Goal: Information Seeking & Learning: Learn about a topic

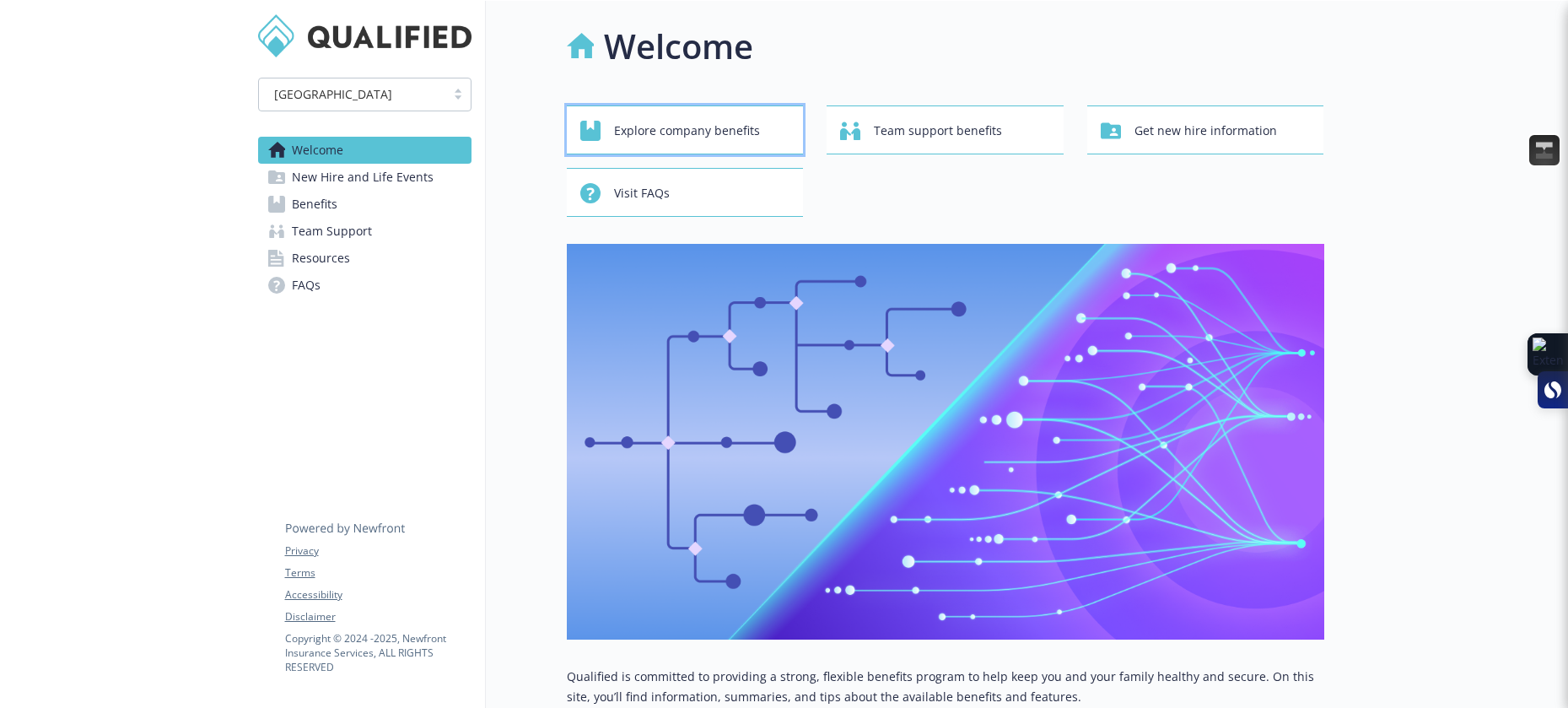
click at [716, 133] on span "Explore company benefits" at bounding box center [687, 131] width 146 height 32
click at [974, 179] on div "Explore company benefits Team support benefits Get new hire information Visit F…" at bounding box center [945, 161] width 757 height 111
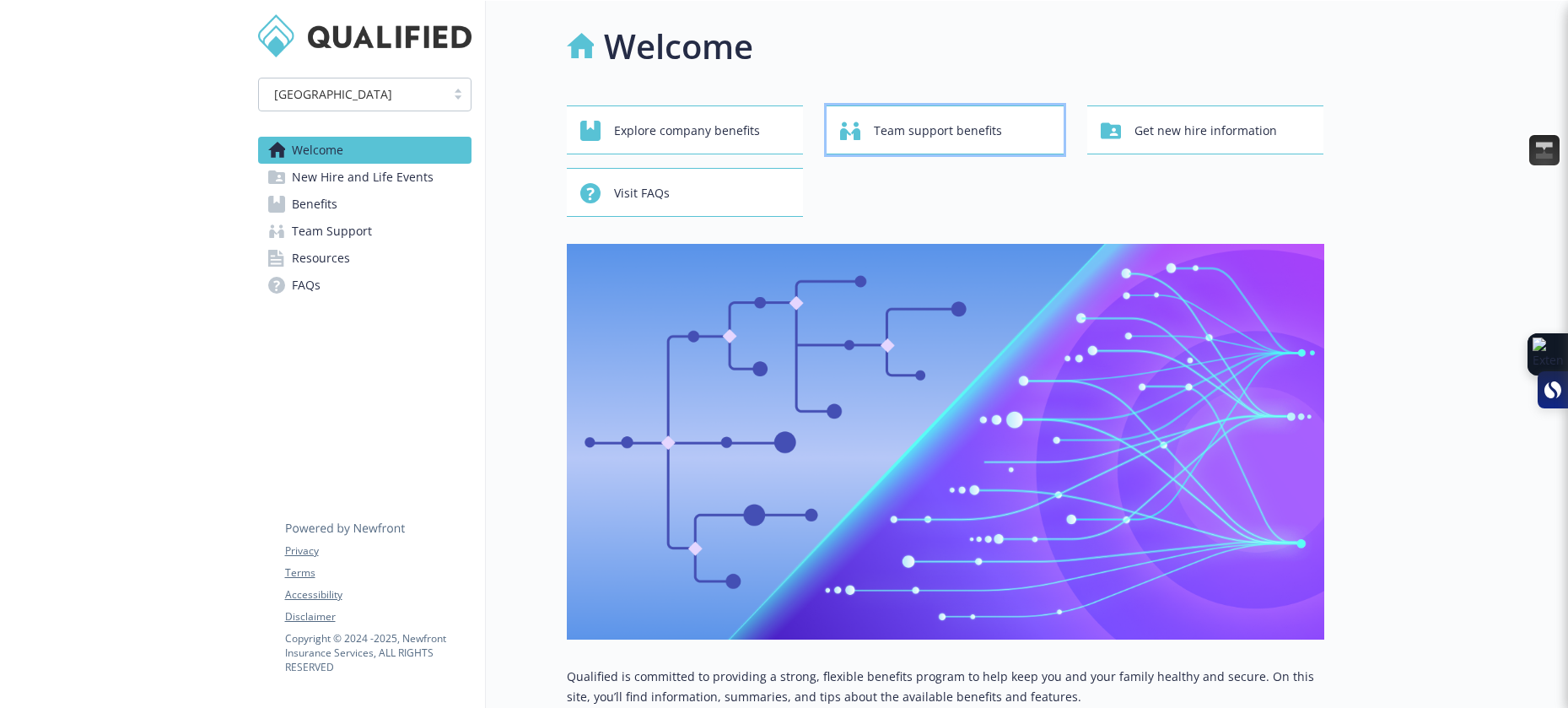
click at [982, 135] on span "Team support benefits" at bounding box center [938, 131] width 128 height 32
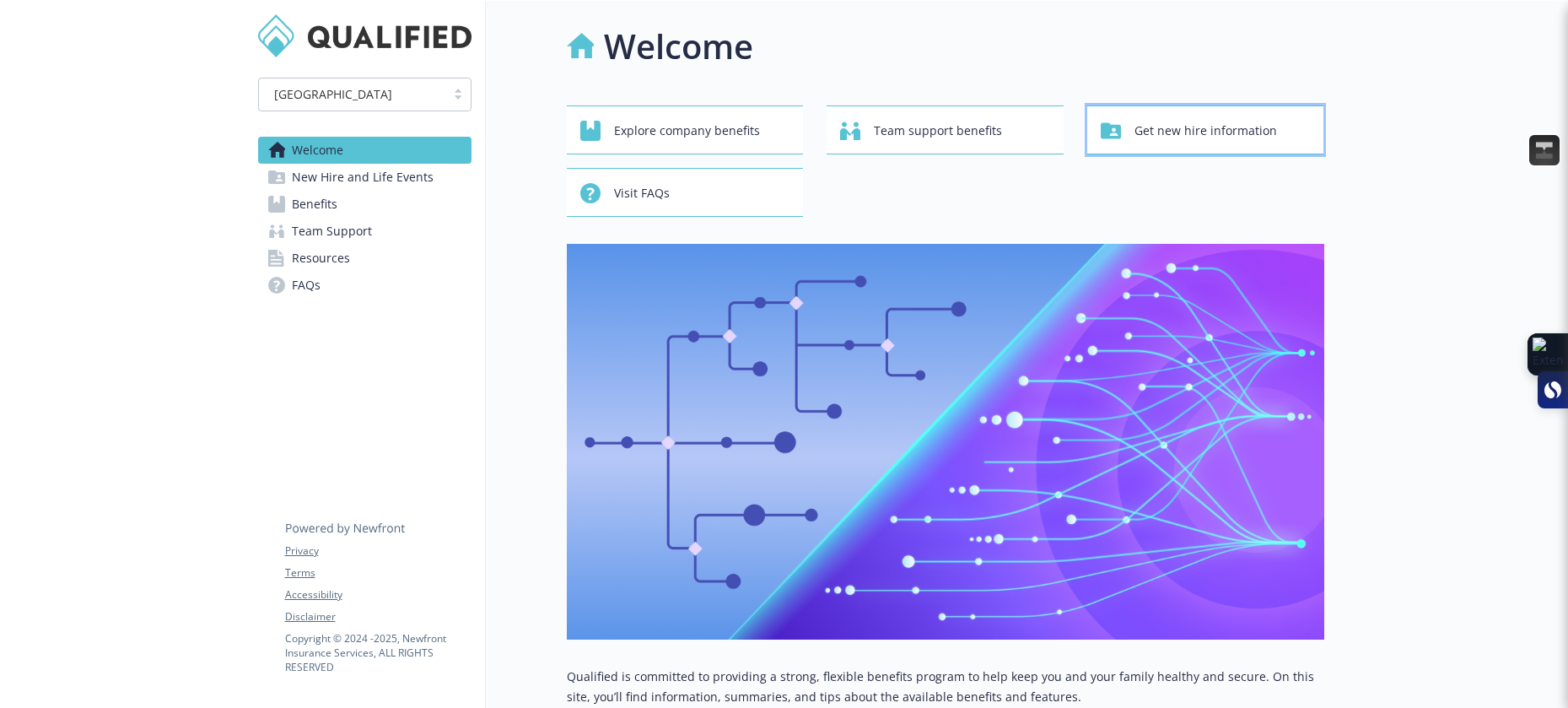
click at [1178, 112] on button "Get new hire information" at bounding box center [1206, 130] width 237 height 49
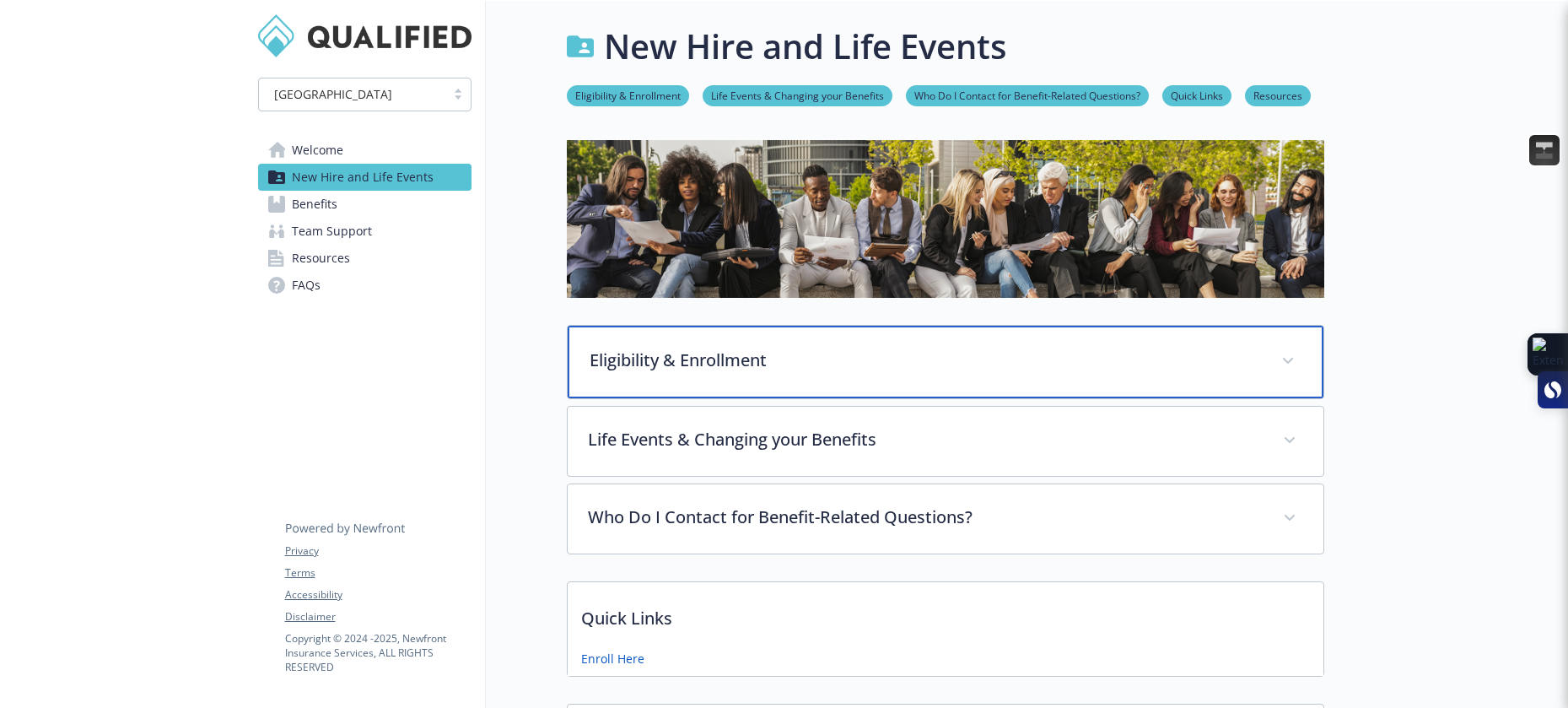
click at [775, 381] on div "Eligibility & Enrollment" at bounding box center [945, 362] width 756 height 73
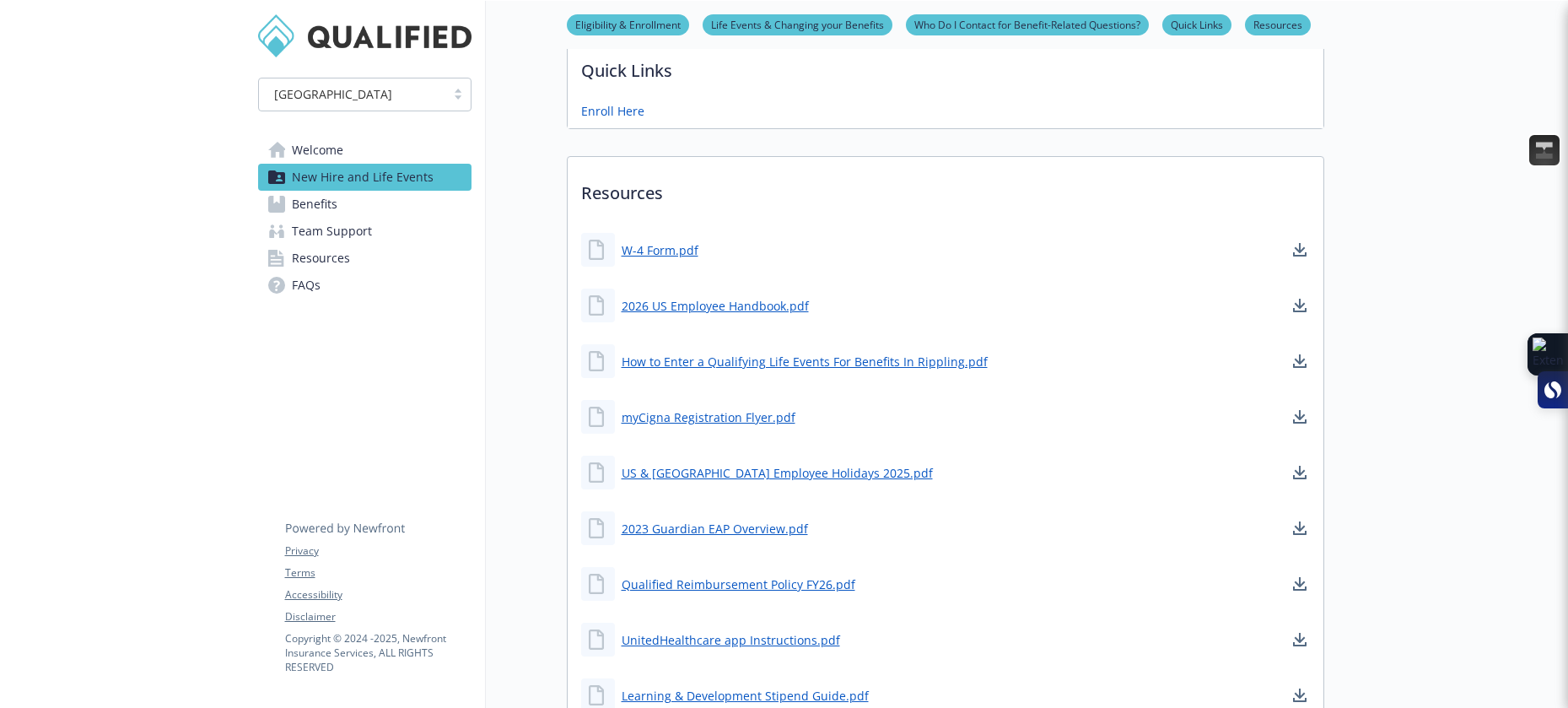
scroll to position [1298, 0]
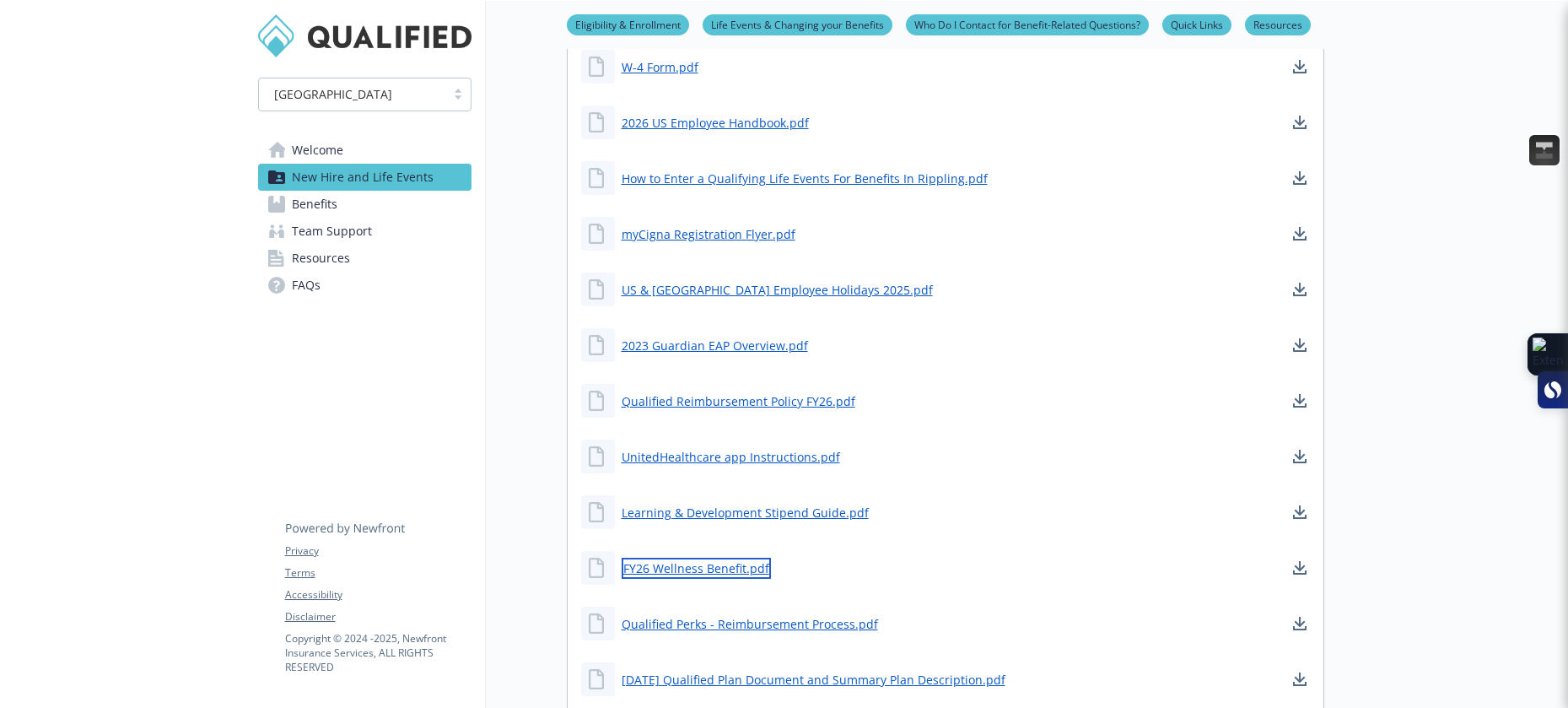
click at [720, 558] on link "FY26 Wellness Benefit.pdf" at bounding box center [697, 568] width 149 height 21
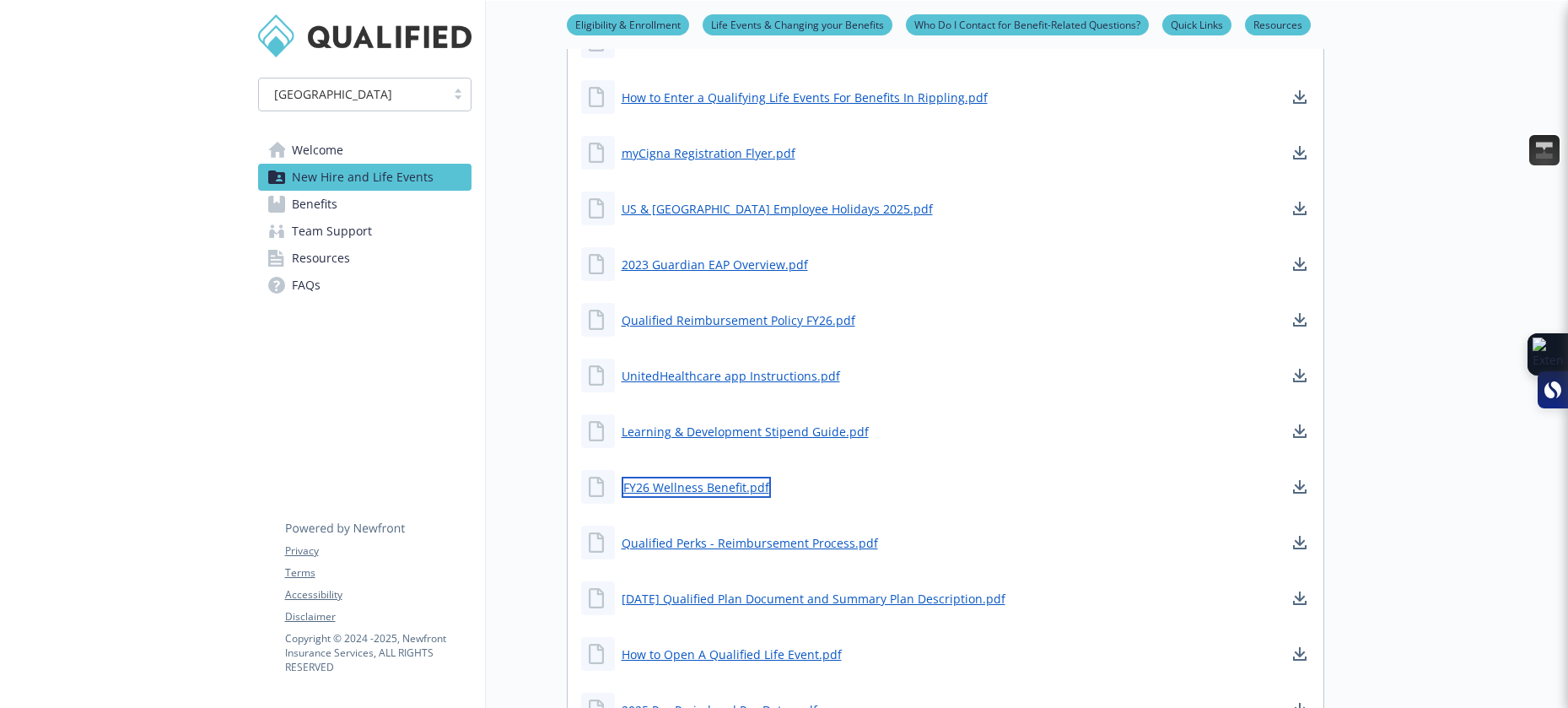
scroll to position [1564, 0]
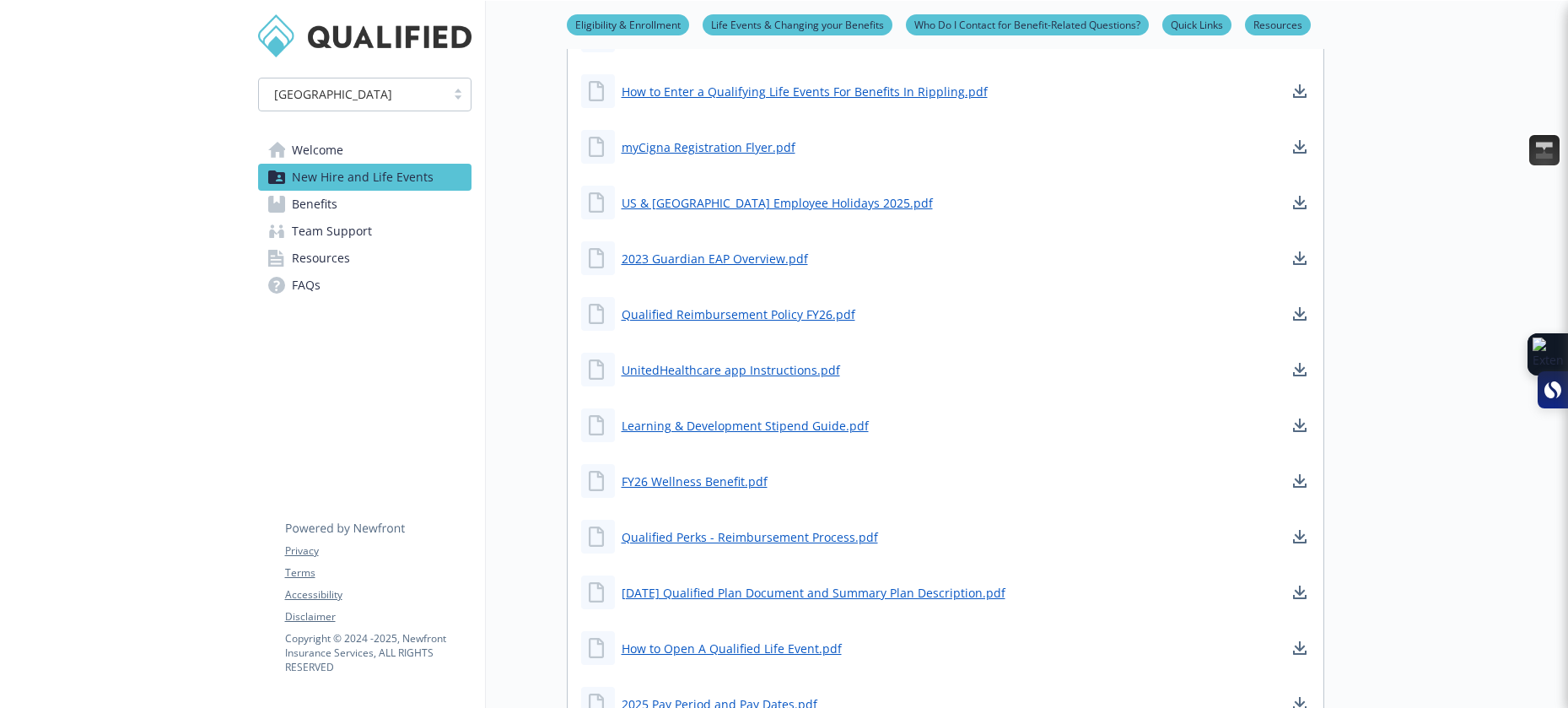
click at [955, 623] on div "How to Open A Qualified Life Event.pdf" at bounding box center [945, 648] width 756 height 50
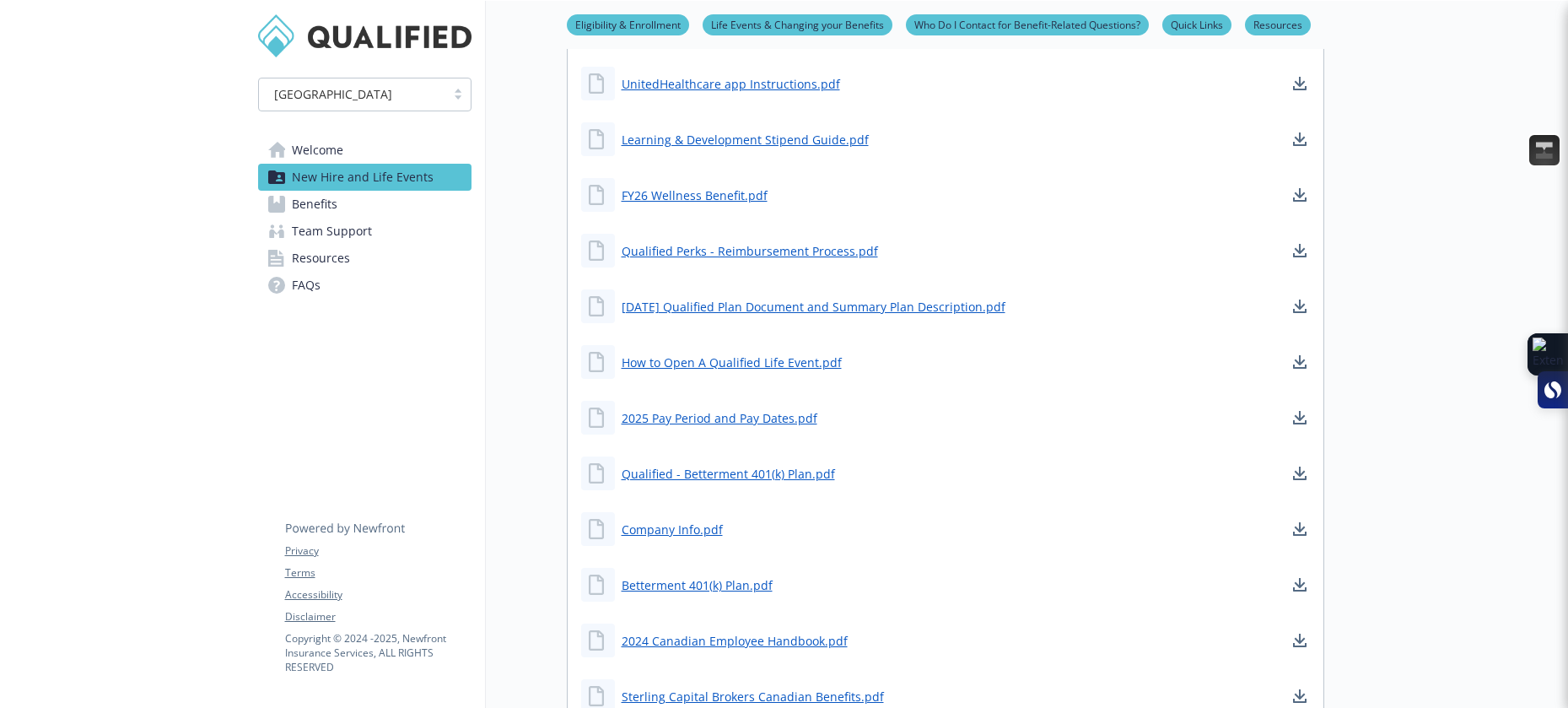
scroll to position [1855, 0]
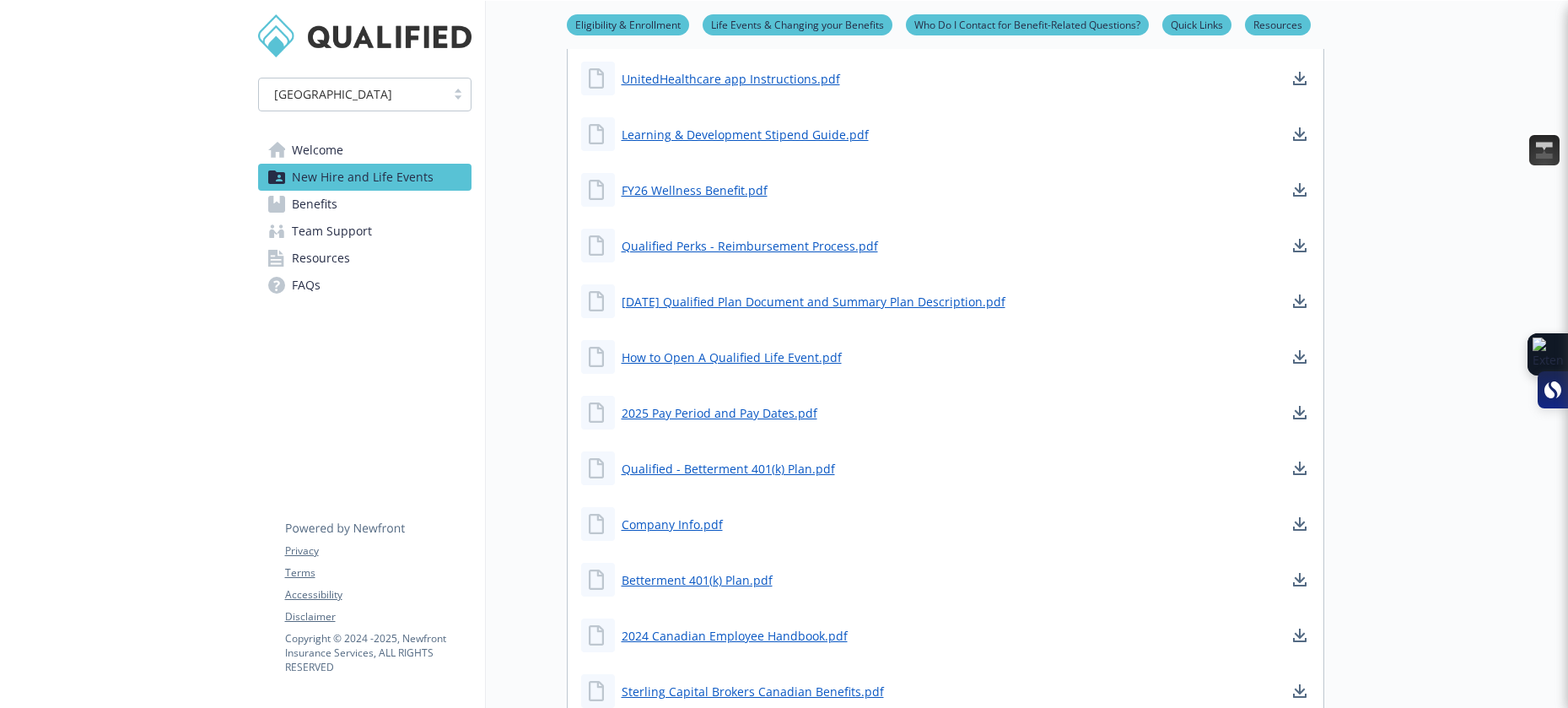
click at [707, 179] on link "FY26 Wellness Benefit.pdf" at bounding box center [697, 190] width 149 height 21
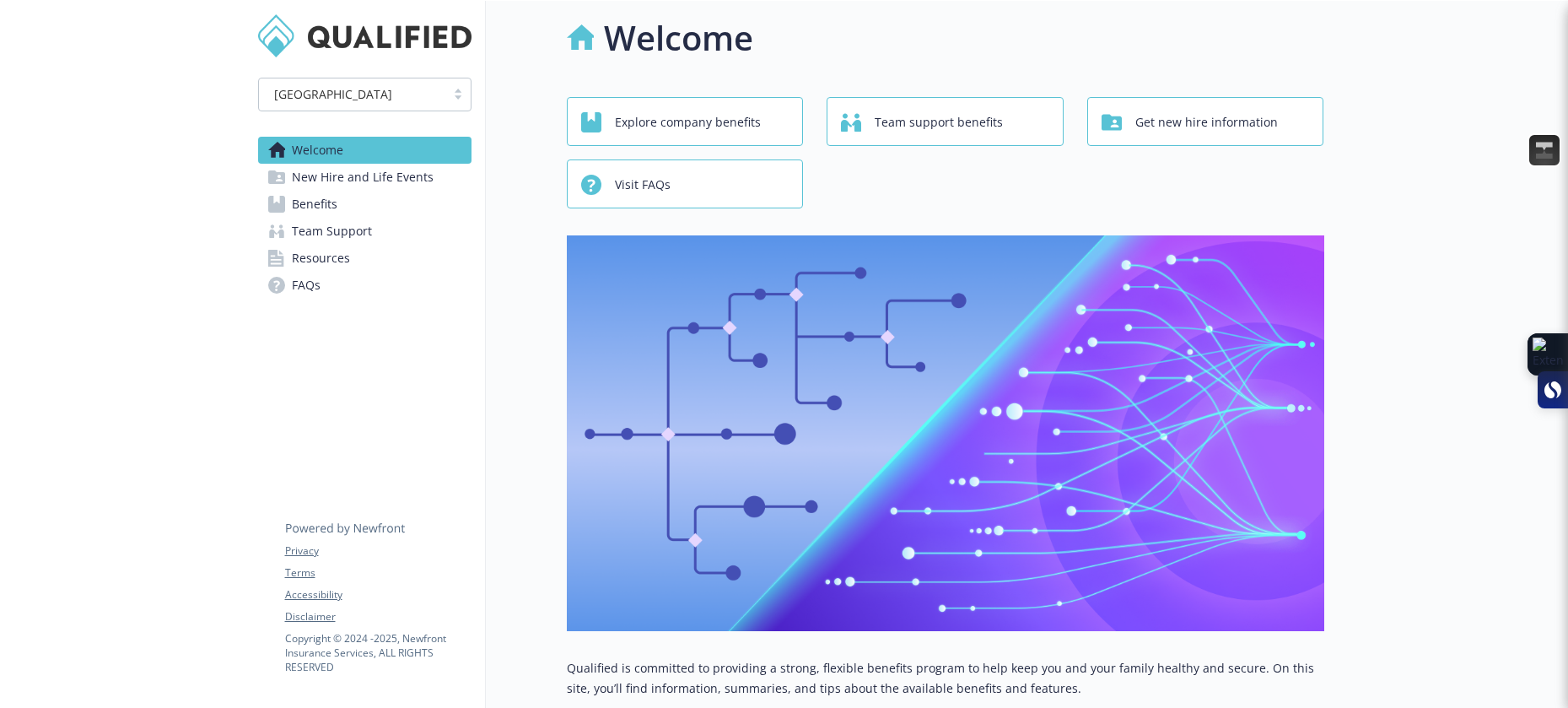
scroll to position [7, 0]
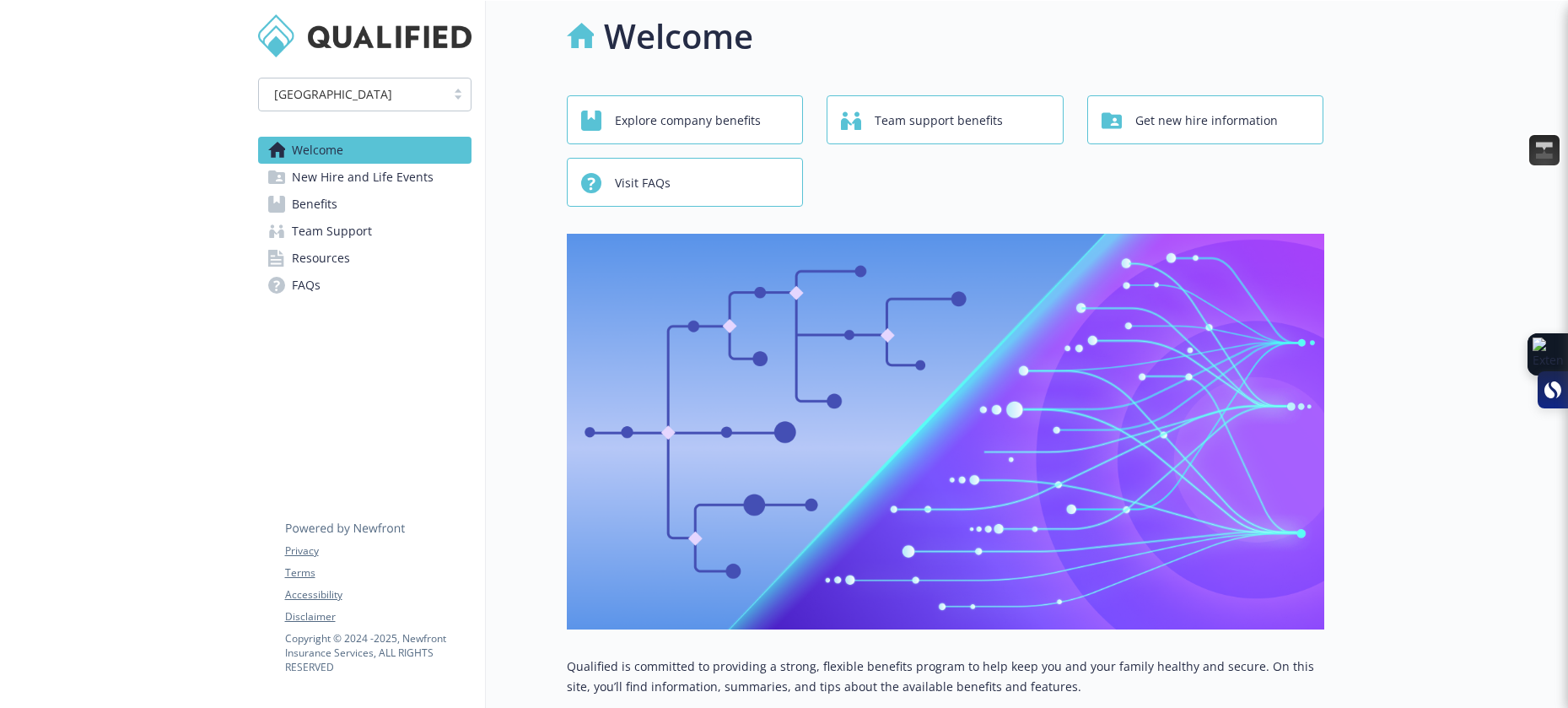
click at [329, 205] on span "Benefits" at bounding box center [315, 204] width 46 height 27
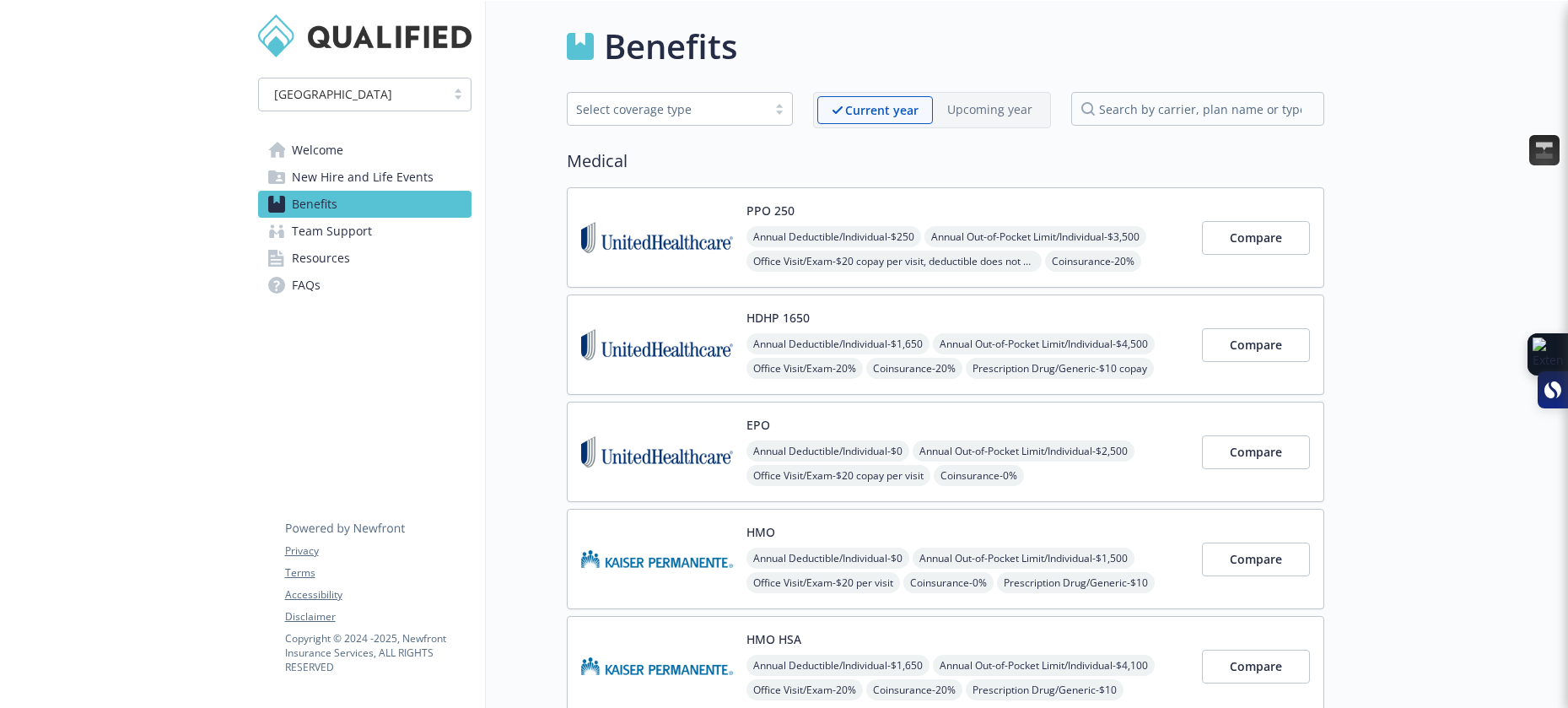
click at [324, 258] on span "Resources" at bounding box center [321, 258] width 58 height 27
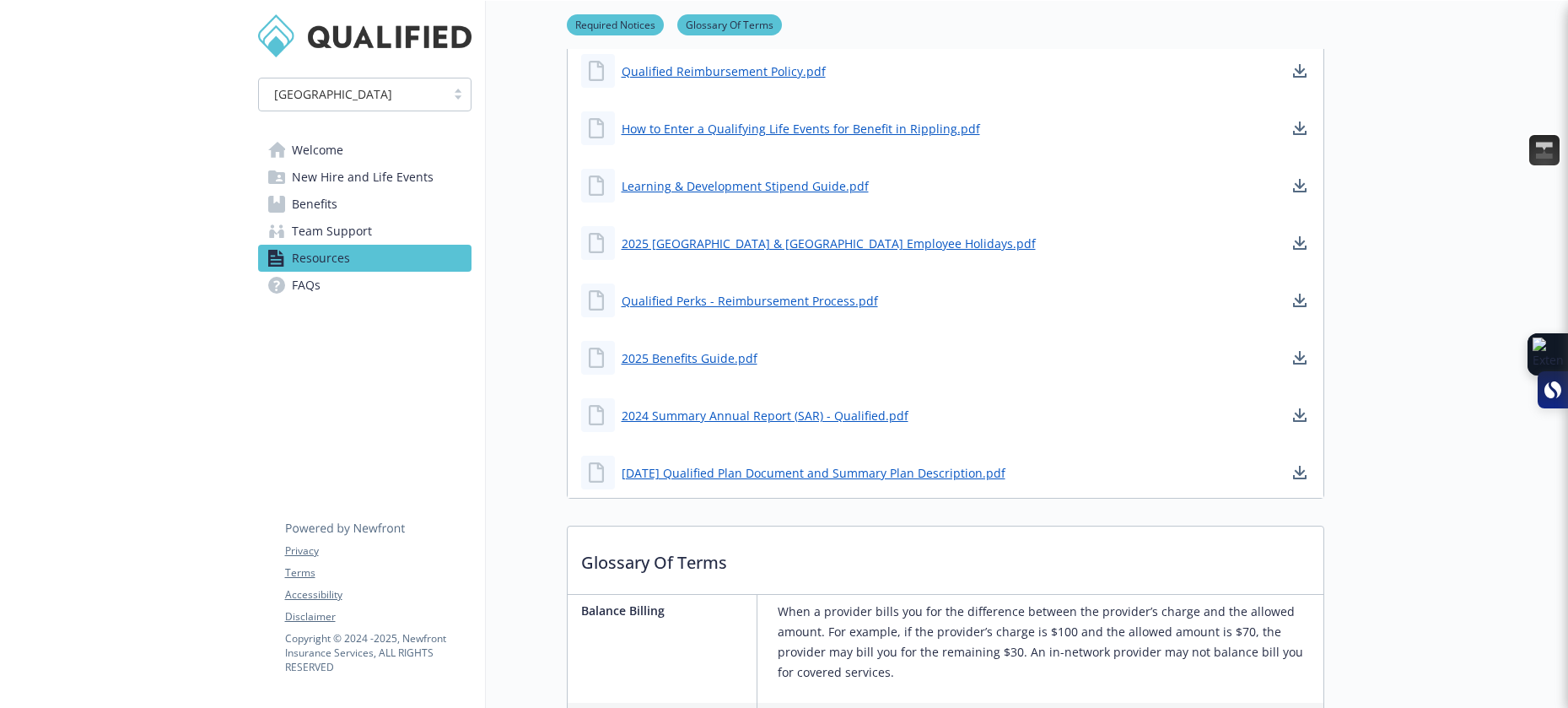
scroll to position [518, 0]
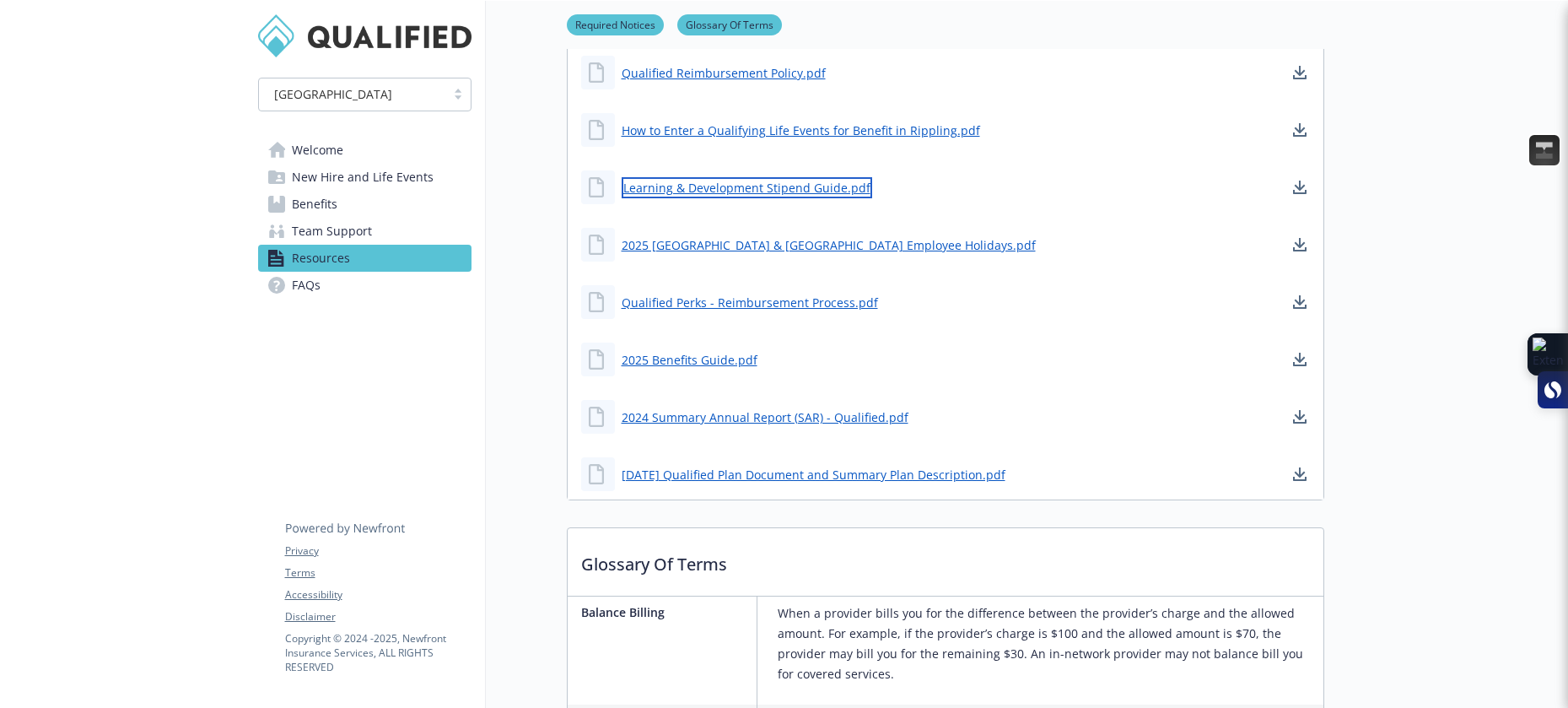
click at [824, 189] on link "Learning & Development Stipend Guide.pdf" at bounding box center [747, 188] width 250 height 21
